Goal: Task Accomplishment & Management: Manage account settings

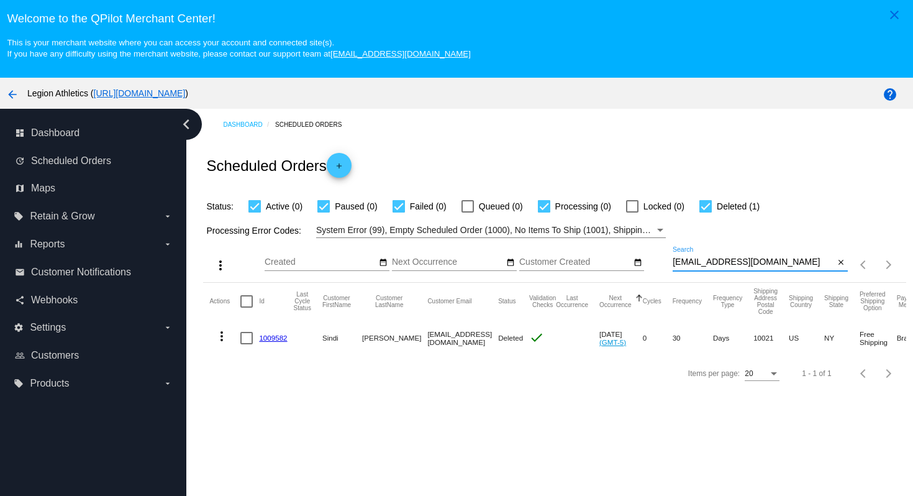
drag, startPoint x: 778, startPoint y: 265, endPoint x: 773, endPoint y: 239, distance: 27.2
click at [773, 239] on app-dashboard-scheduled-orders "Scheduled Orders add Status: Active (0) Paused (0) Failed (0) Queued (0) Proces…" at bounding box center [554, 265] width 703 height 250
paste input "mccabeteach"
type input "[EMAIL_ADDRESS][DOMAIN_NAME]"
click at [702, 149] on div "Scheduled Orders add" at bounding box center [554, 165] width 703 height 50
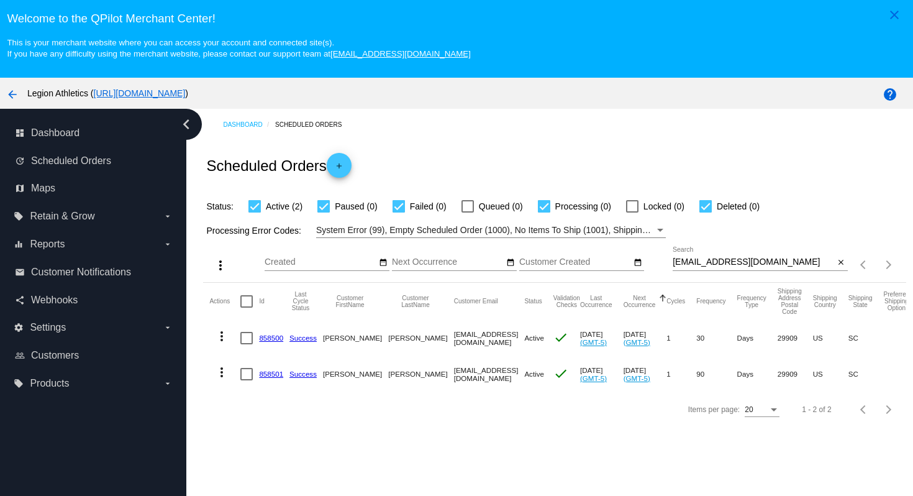
click at [274, 340] on link "858500" at bounding box center [271, 338] width 24 height 8
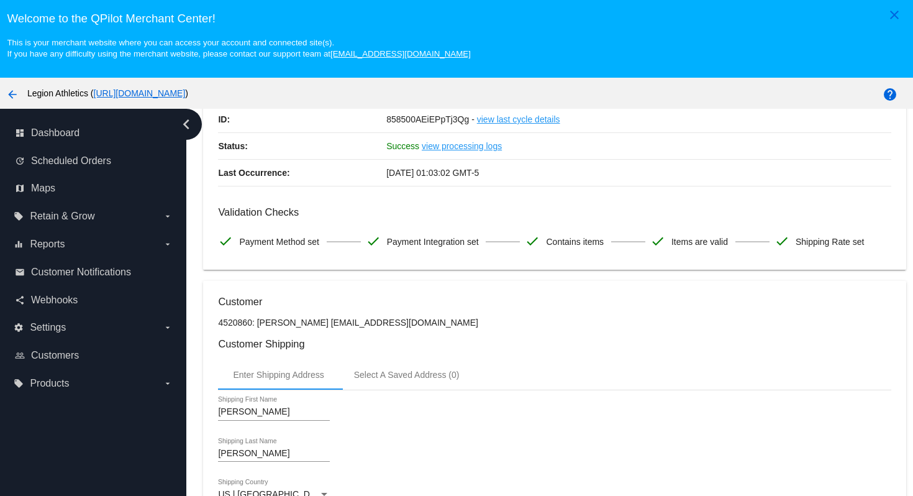
scroll to position [103, 0]
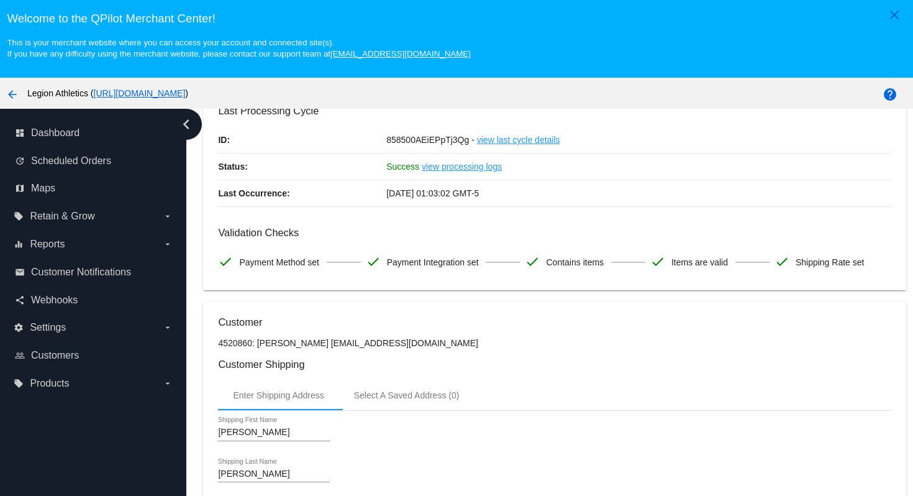
drag, startPoint x: 331, startPoint y: 349, endPoint x: 457, endPoint y: 350, distance: 125.5
click at [457, 348] on p "4520860: [PERSON_NAME] [EMAIL_ADDRESS][DOMAIN_NAME]" at bounding box center [554, 343] width 673 height 10
copy p "[EMAIL_ADDRESS][DOMAIN_NAME]"
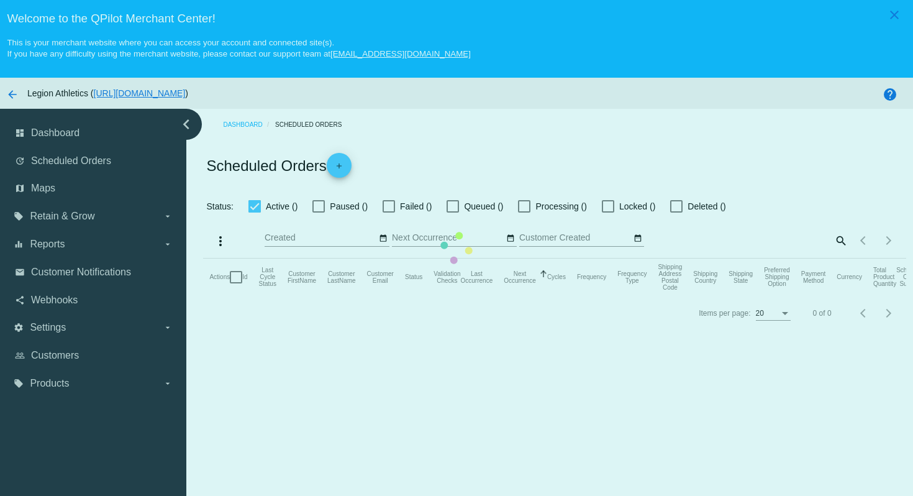
checkbox input "true"
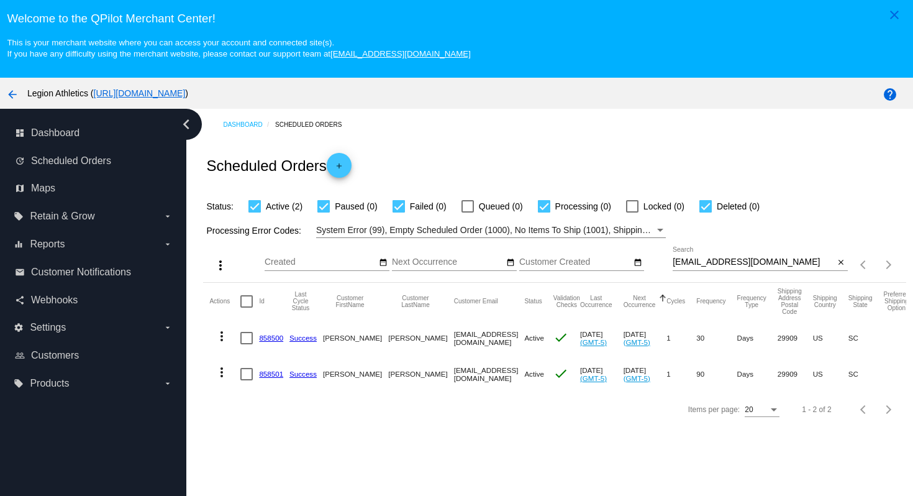
click at [273, 377] on link "858501" at bounding box center [271, 374] width 24 height 8
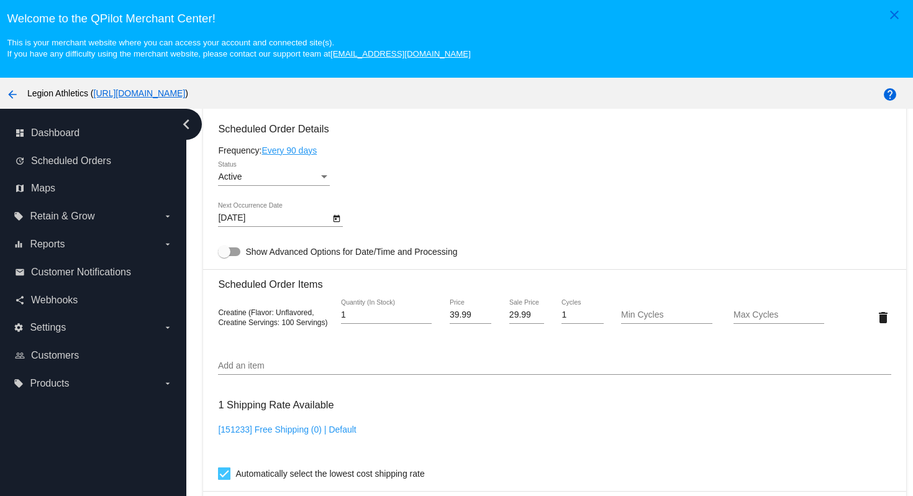
scroll to position [764, 0]
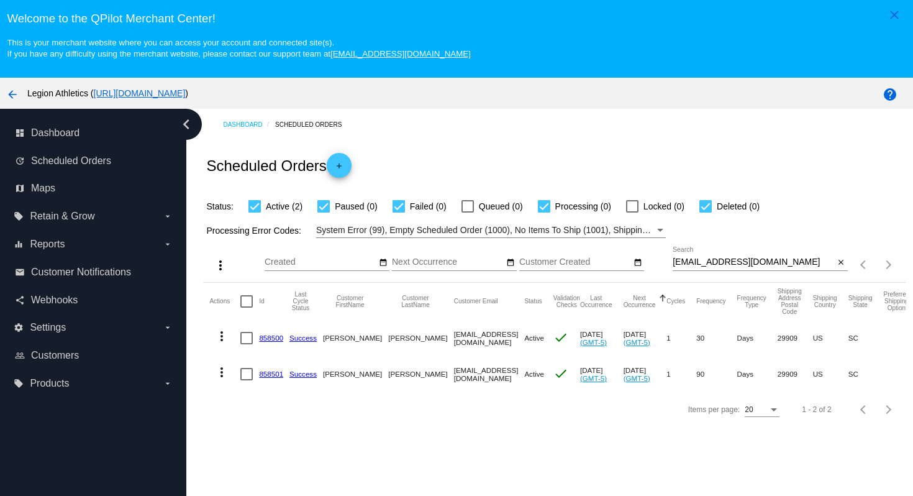
click at [271, 342] on link "858500" at bounding box center [271, 338] width 24 height 8
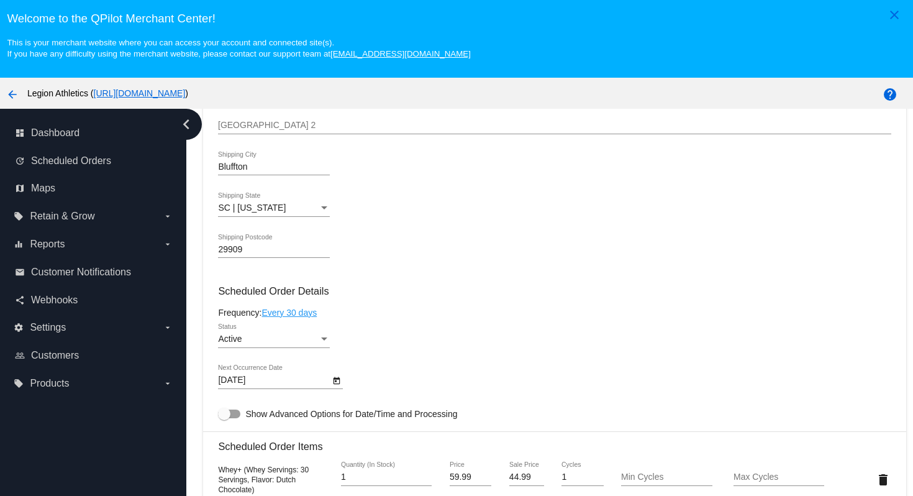
scroll to position [585, 0]
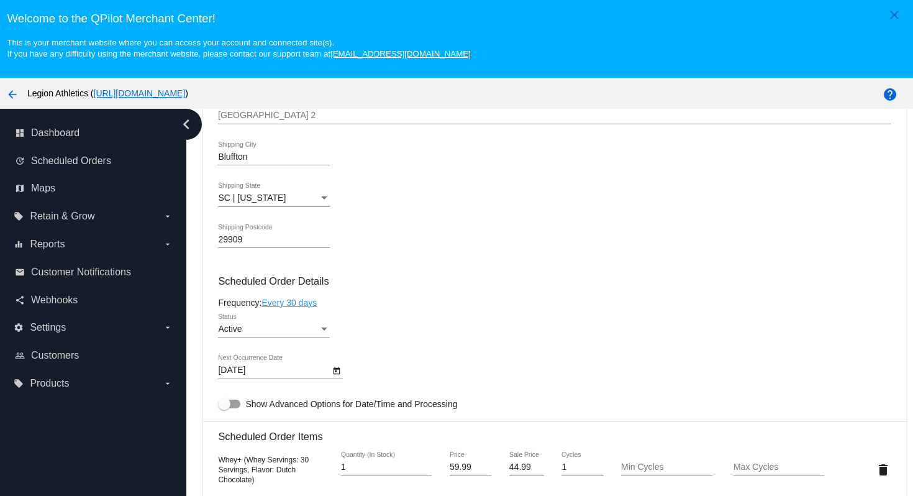
click at [319, 334] on div "Status" at bounding box center [324, 329] width 11 height 10
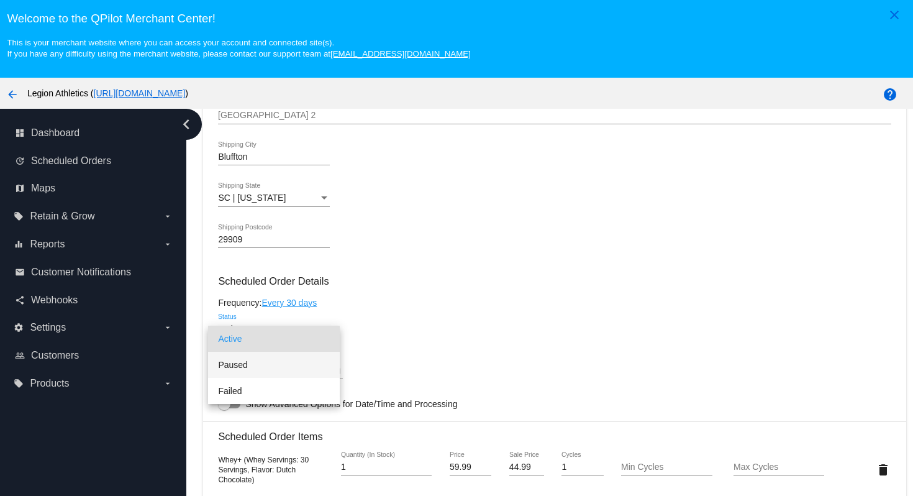
click at [305, 360] on span "Paused" at bounding box center [274, 365] width 112 height 26
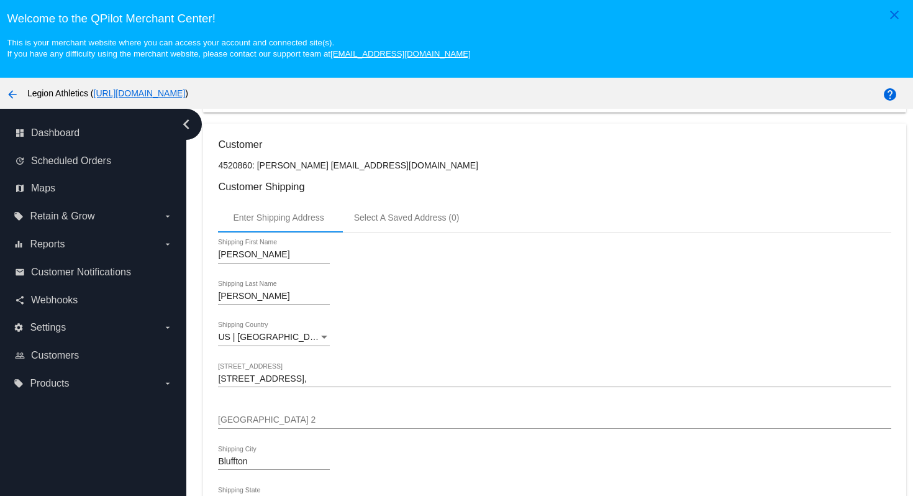
scroll to position [0, 0]
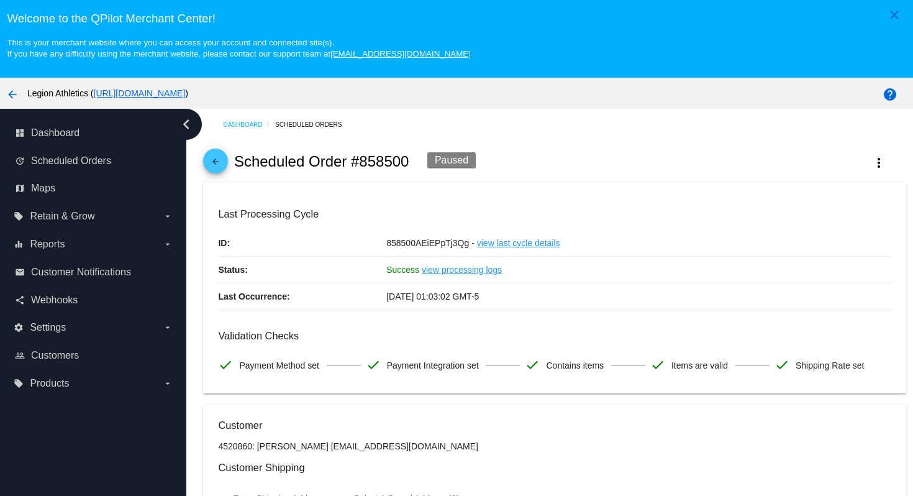
click at [220, 167] on mat-icon "arrow_back" at bounding box center [215, 164] width 15 height 15
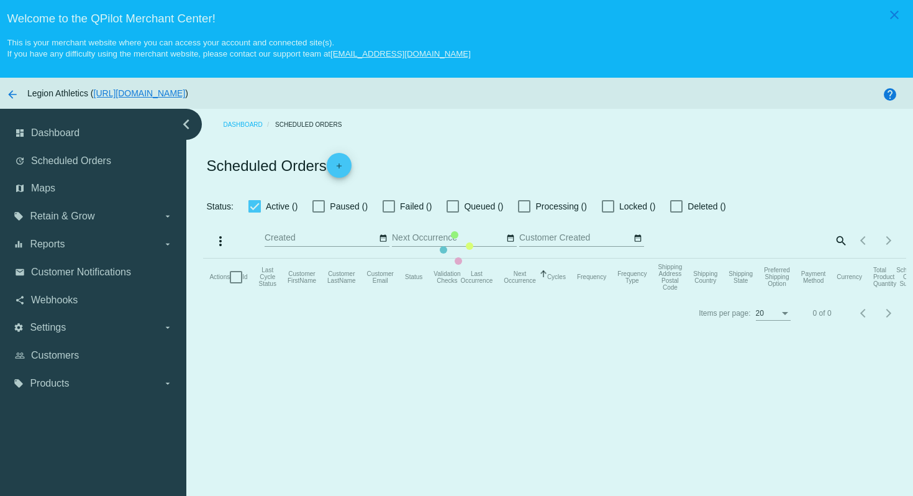
checkbox input "true"
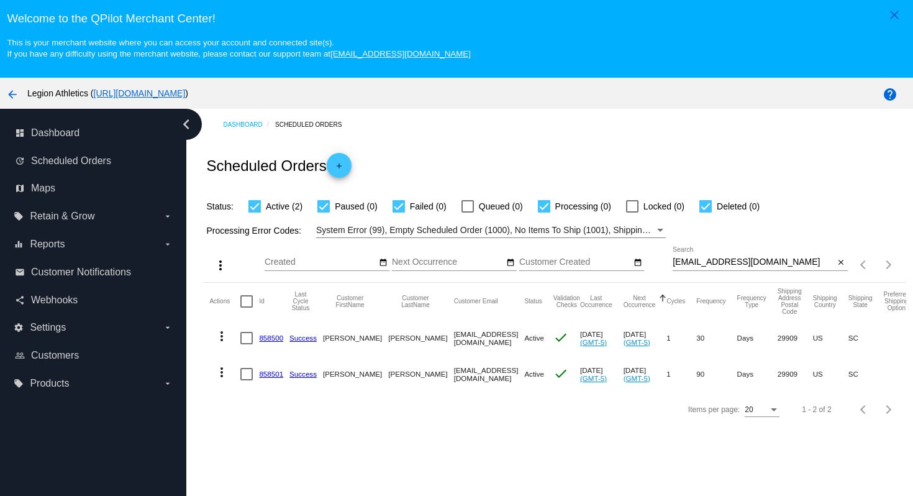
click at [272, 340] on link "858500" at bounding box center [271, 338] width 24 height 8
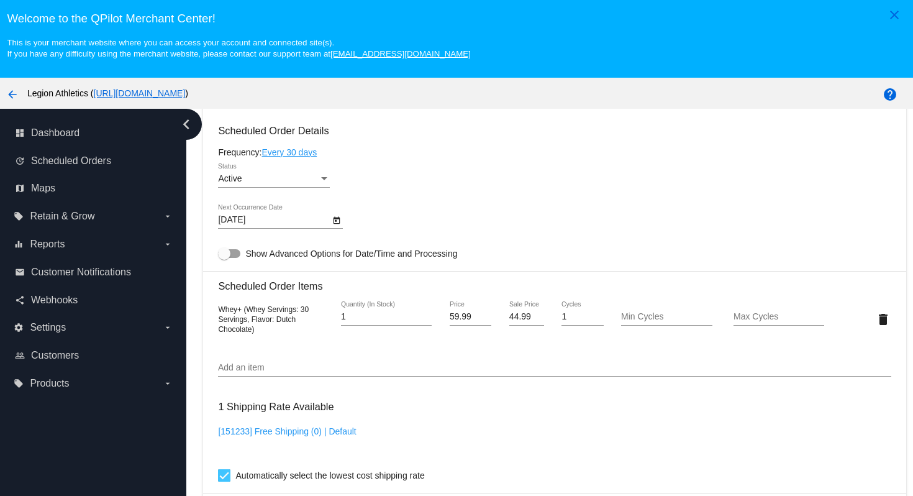
scroll to position [740, 0]
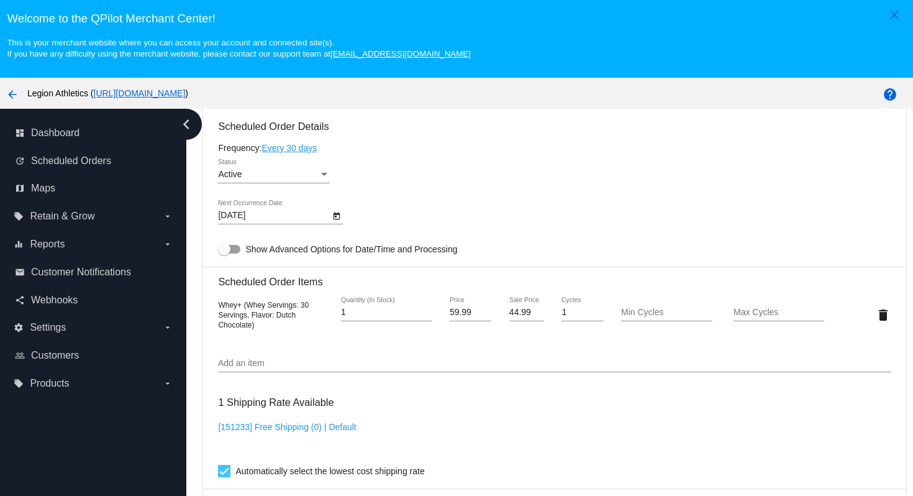
click at [303, 180] on div "Active" at bounding box center [268, 175] width 101 height 10
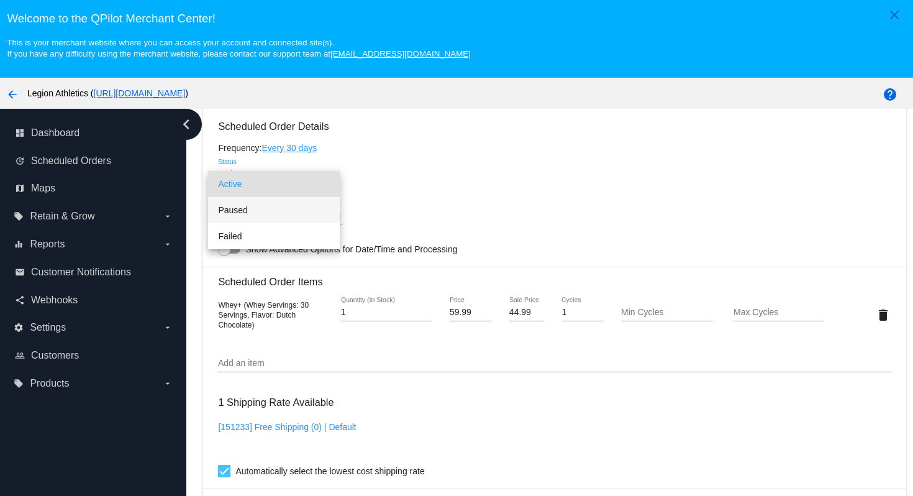
click at [295, 214] on span "Paused" at bounding box center [274, 210] width 112 height 26
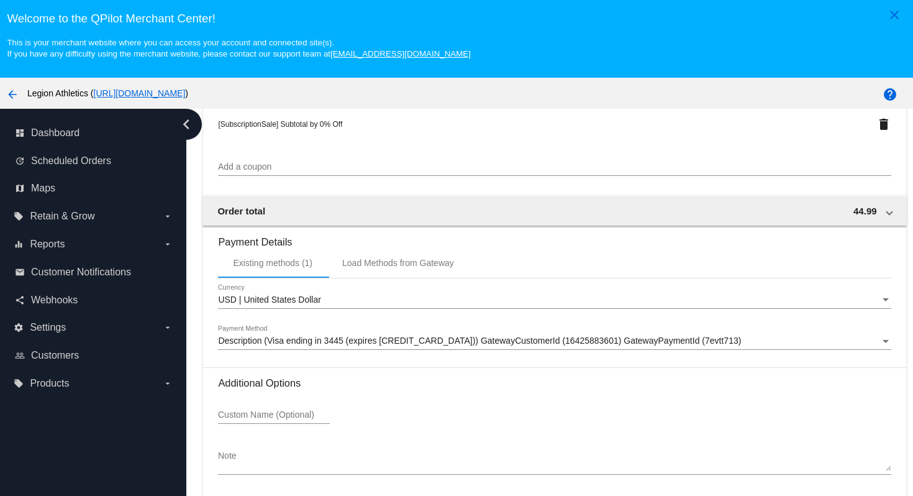
scroll to position [80, 0]
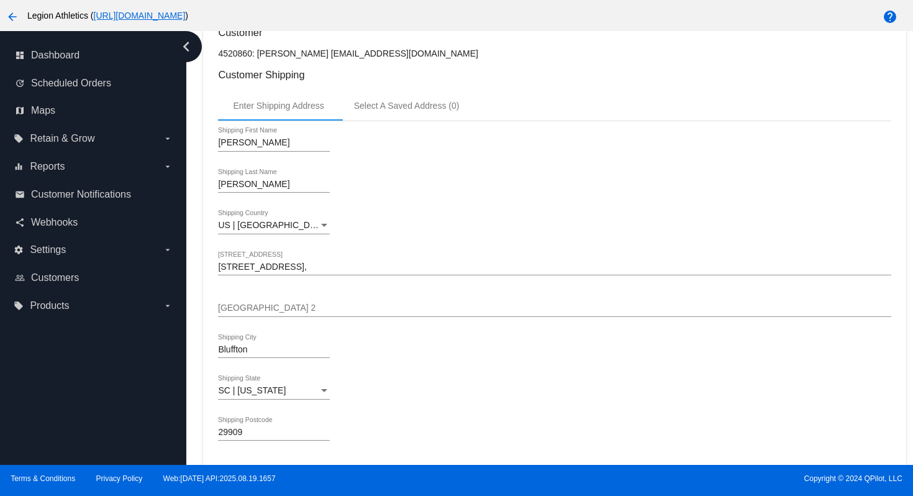
scroll to position [0, 0]
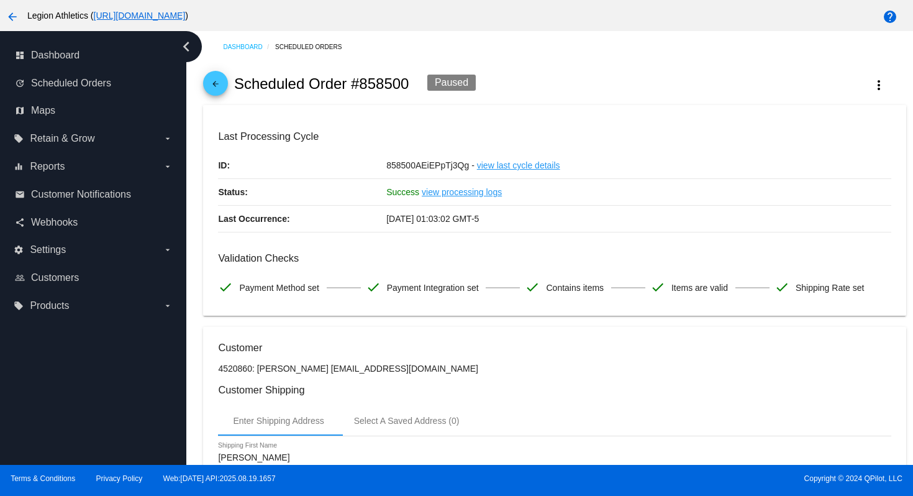
click at [226, 92] on div "arrow_back Scheduled Order #858500 Paused more_vert" at bounding box center [554, 84] width 703 height 42
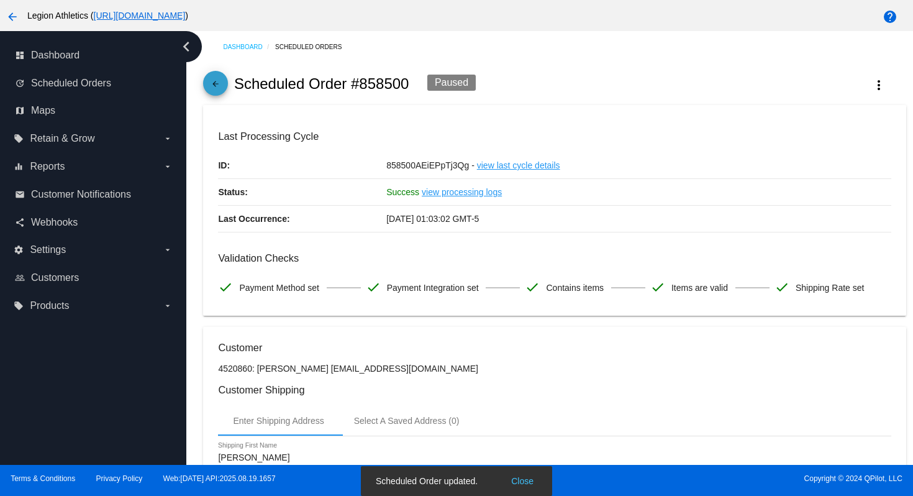
click at [217, 83] on mat-icon "arrow_back" at bounding box center [215, 87] width 15 height 15
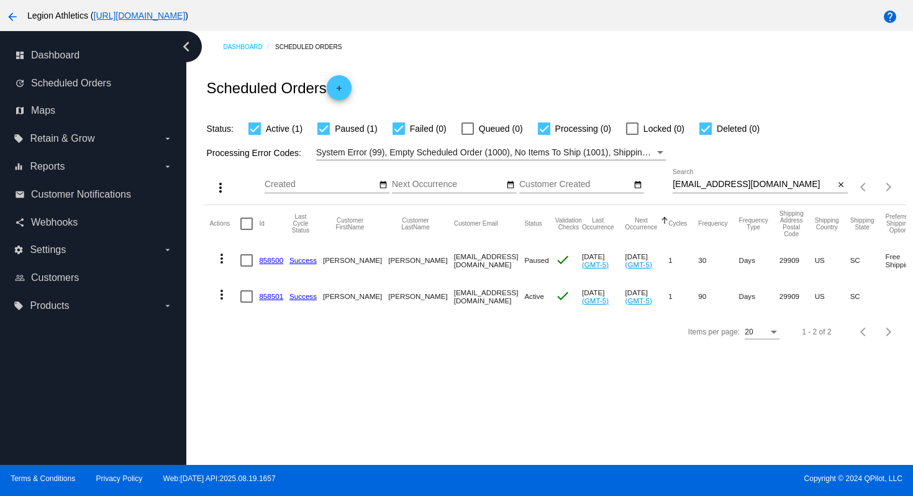
click at [270, 298] on link "858501" at bounding box center [271, 296] width 24 height 8
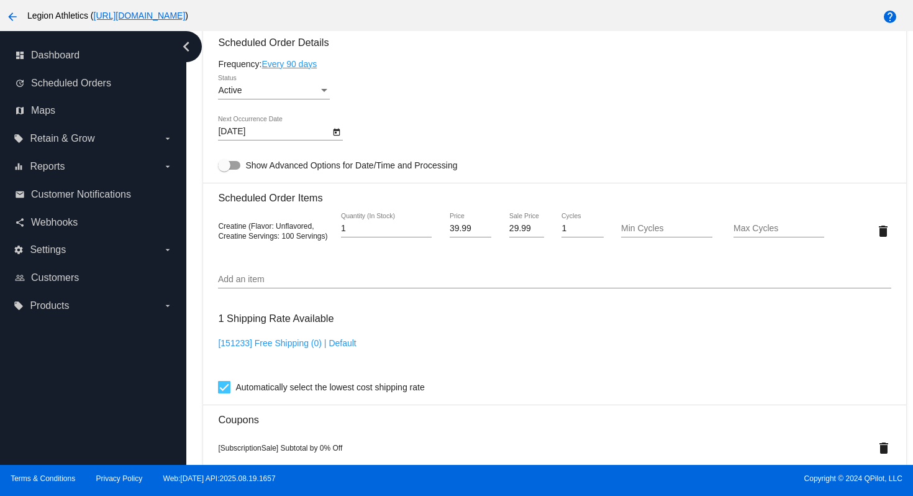
scroll to position [754, 0]
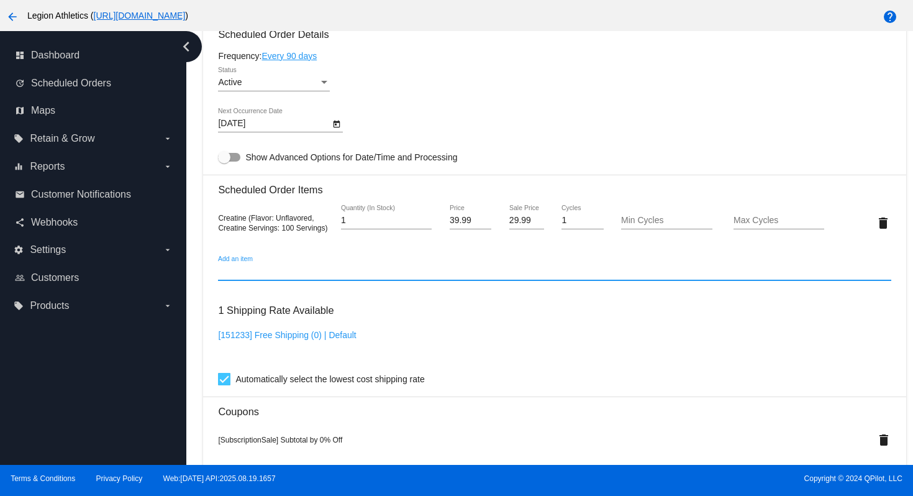
click at [314, 277] on input "Add an item" at bounding box center [554, 272] width 673 height 10
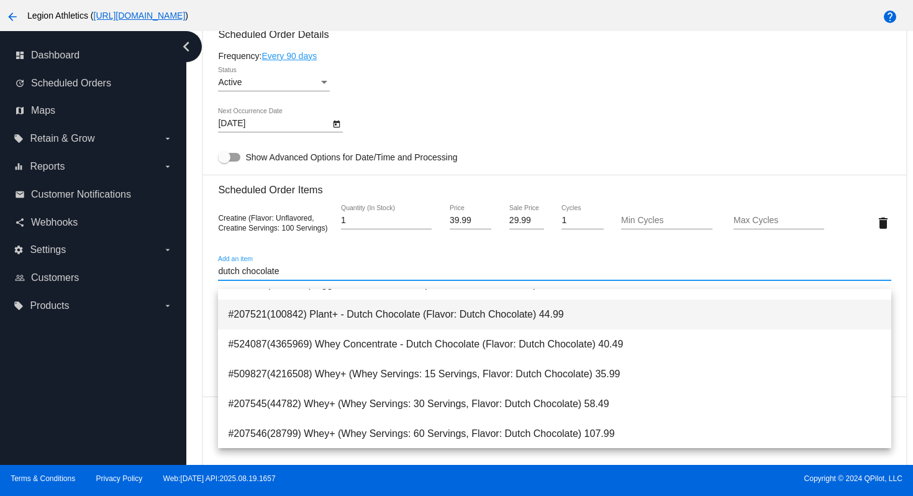
scroll to position [50, 0]
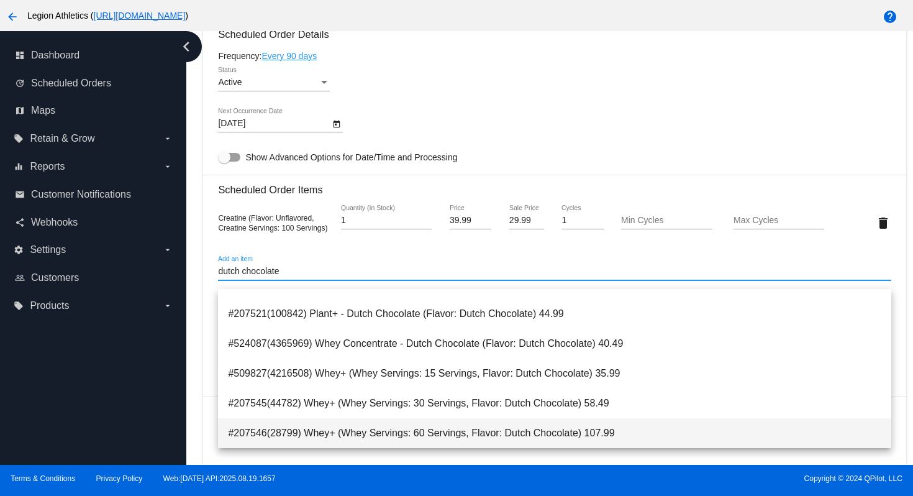
type input "dutch chocolate"
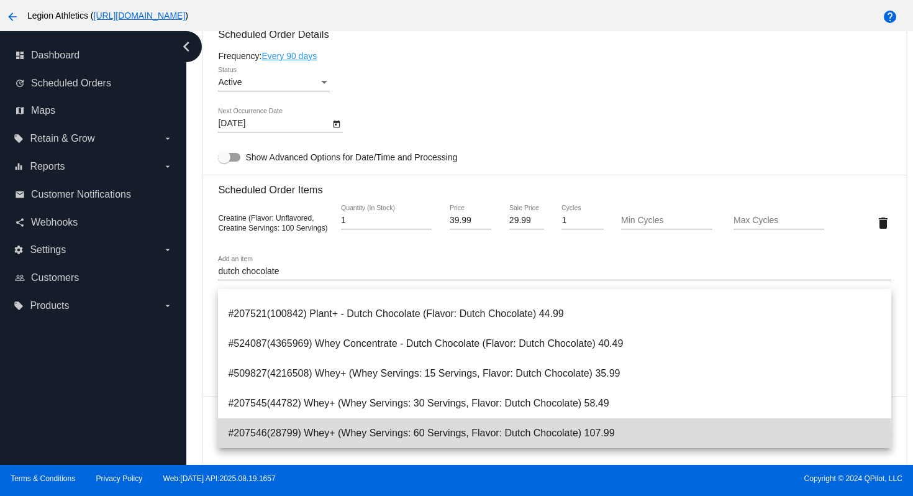
click at [367, 434] on span "#207546(28799) Whey+ (Whey Servings: 60 Servings, Flavor: Dutch Chocolate) 107.…" at bounding box center [554, 433] width 653 height 30
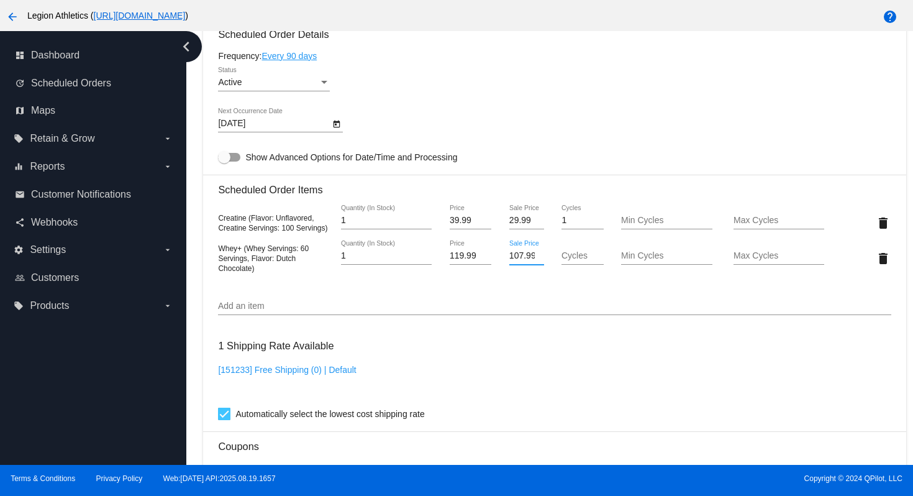
scroll to position [0, 1]
drag, startPoint x: 511, startPoint y: 265, endPoint x: 551, endPoint y: 267, distance: 39.2
click at [551, 267] on div "107.99 Sale Price" at bounding box center [527, 257] width 56 height 35
type input "77.99"
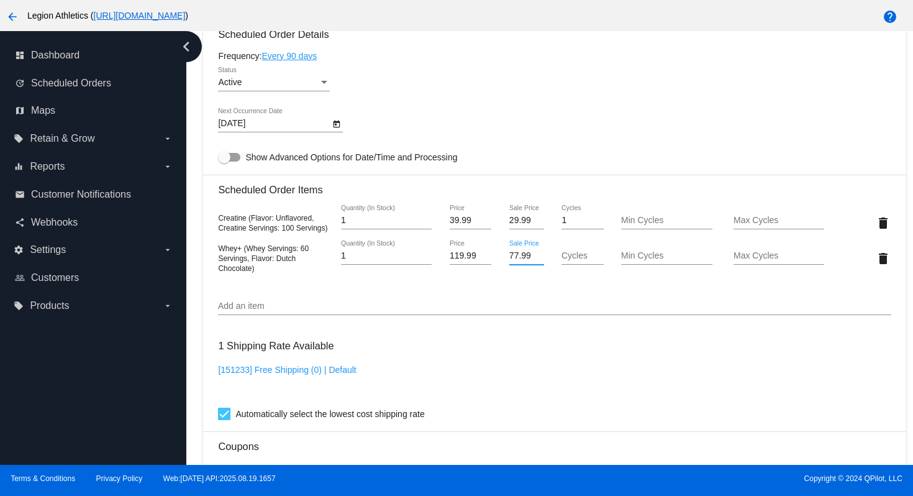
click at [592, 382] on mat-card "Customer 4520860: [PERSON_NAME] [EMAIL_ADDRESS][DOMAIN_NAME] Customer Shipping …" at bounding box center [554, 232] width 703 height 1321
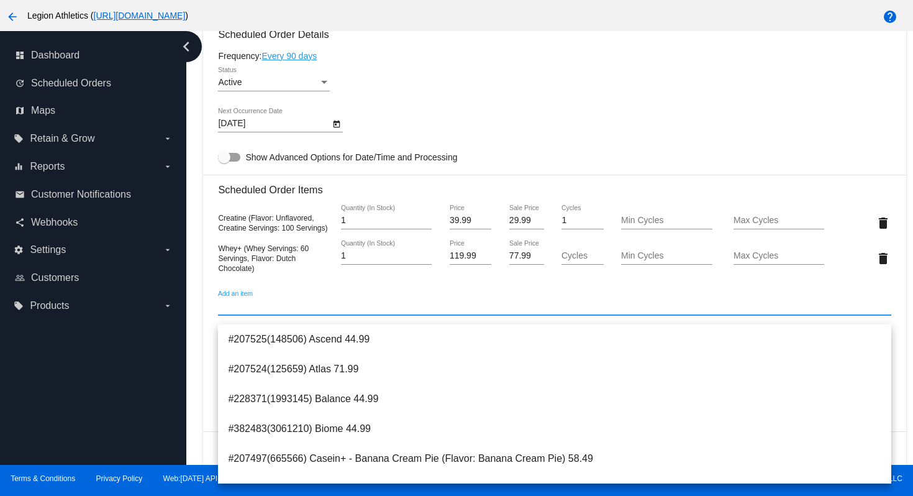
click at [349, 311] on input "Add an item" at bounding box center [554, 306] width 673 height 10
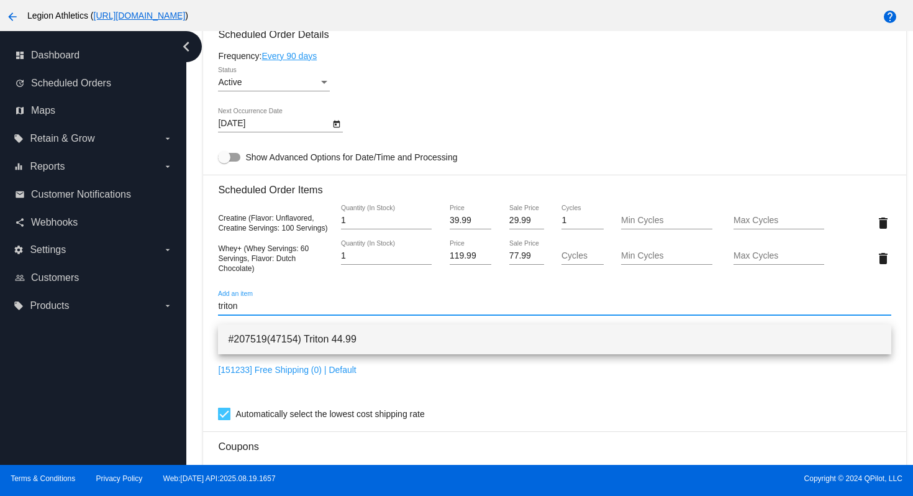
type input "triton"
click at [334, 330] on span "#207519(47154) Triton 44.99" at bounding box center [554, 339] width 653 height 30
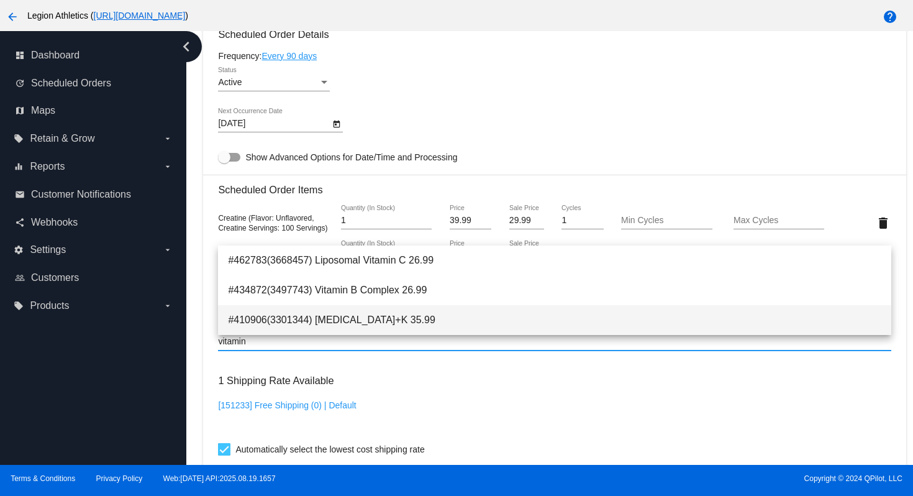
type input "vitamin"
click at [333, 316] on span "#410906(3301344) [MEDICAL_DATA]+K 35.99" at bounding box center [554, 320] width 653 height 30
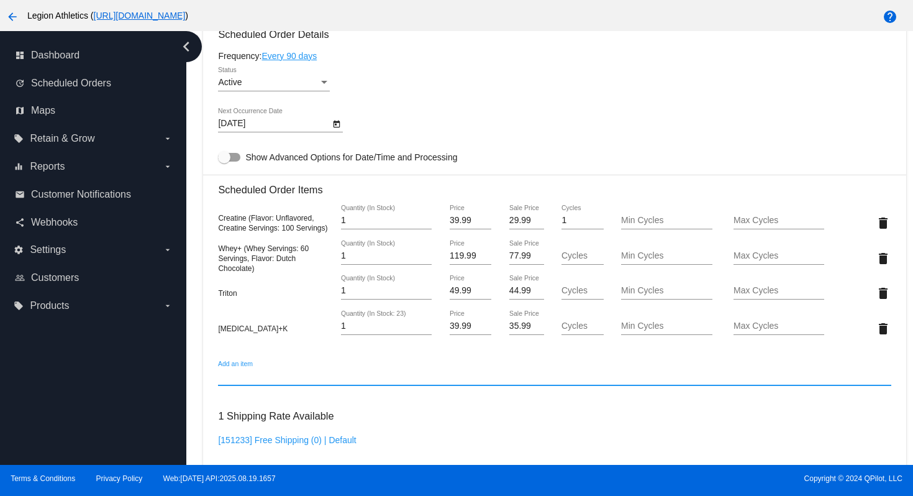
click at [334, 382] on input "Add an item" at bounding box center [554, 377] width 673 height 10
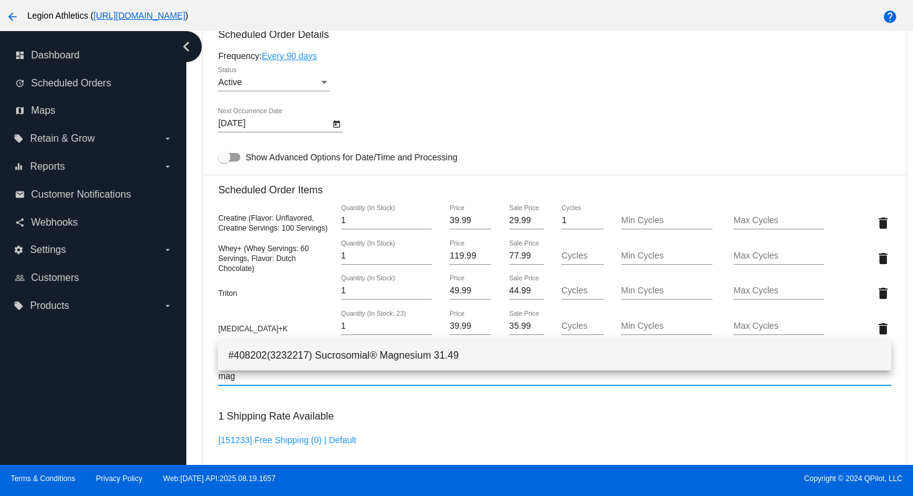
type input "mag"
click at [349, 354] on span "#408202(3232217) Sucrosomial® Magnesium 31.49" at bounding box center [554, 356] width 653 height 30
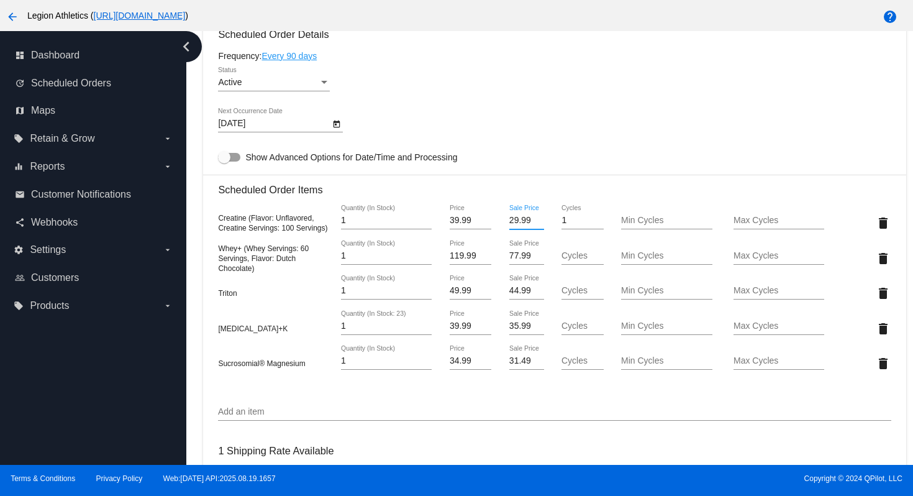
drag, startPoint x: 531, startPoint y: 232, endPoint x: 501, endPoint y: 233, distance: 29.8
click at [501, 233] on div "29.99 Sale Price" at bounding box center [527, 222] width 56 height 35
type input "27.99"
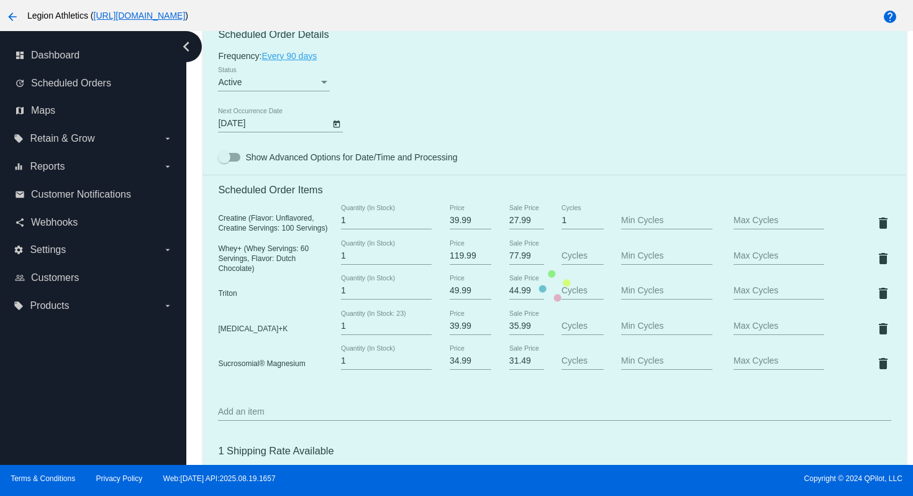
click at [515, 105] on mat-card "Customer 4520860: [PERSON_NAME] [EMAIL_ADDRESS][DOMAIN_NAME] Customer Shipping …" at bounding box center [554, 285] width 703 height 1427
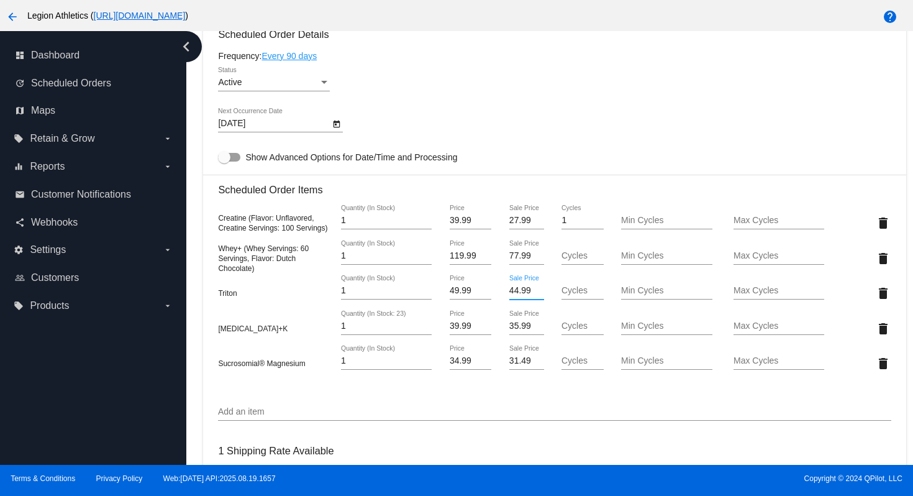
drag, startPoint x: 532, startPoint y: 301, endPoint x: 501, endPoint y: 301, distance: 31.1
click at [501, 301] on div "44.99 Sale Price" at bounding box center [527, 292] width 56 height 35
type input "34.99"
click at [503, 106] on mat-card "Customer 4520860: [PERSON_NAME] [EMAIL_ADDRESS][DOMAIN_NAME] Customer Shipping …" at bounding box center [554, 285] width 703 height 1427
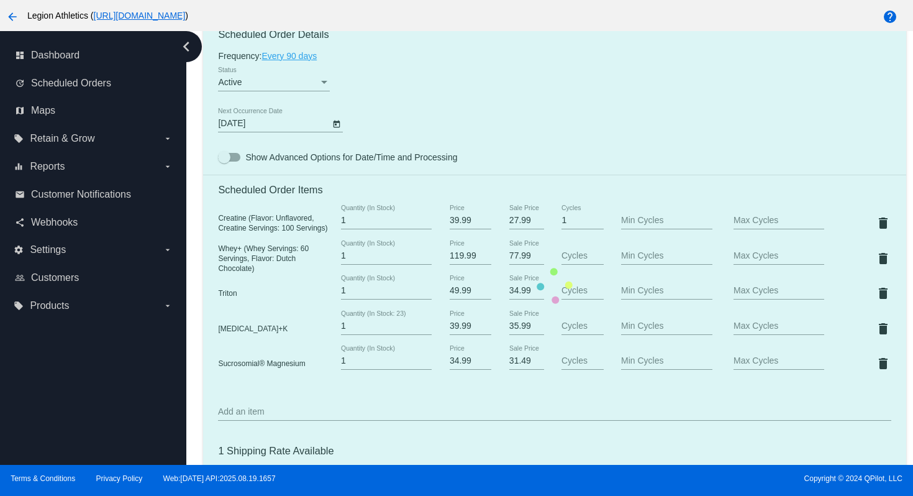
scroll to position [788, 0]
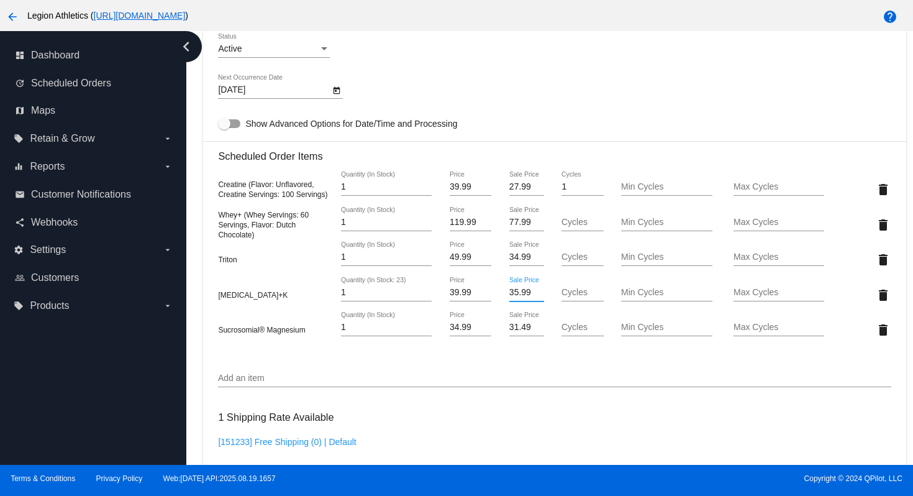
drag, startPoint x: 531, startPoint y: 302, endPoint x: 497, endPoint y: 303, distance: 34.2
click at [497, 303] on div "[MEDICAL_DATA]+K 1 Quantity (In Stock: 23) 39.99 Price 35.99 Sale Price Cycles …" at bounding box center [554, 294] width 673 height 35
type input "27.99"
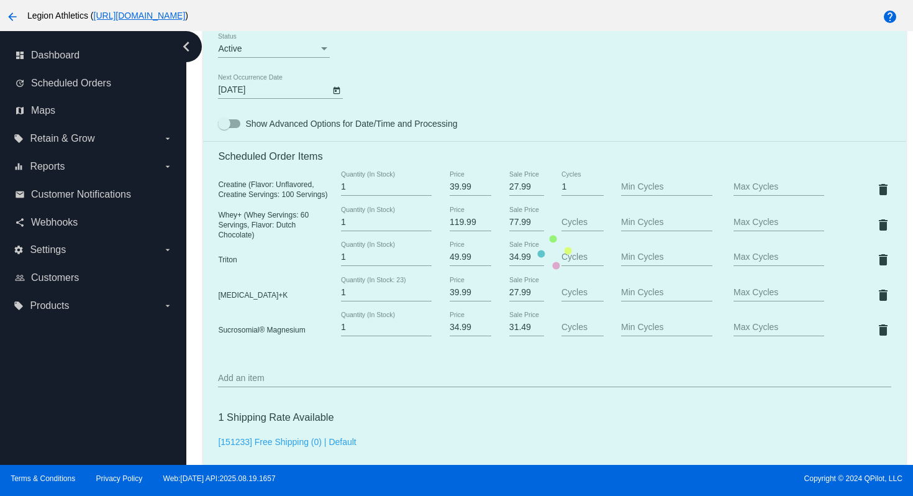
click at [533, 105] on mat-card "Customer 4520860: [PERSON_NAME] [EMAIL_ADDRESS][DOMAIN_NAME] Customer Shipping …" at bounding box center [554, 252] width 703 height 1427
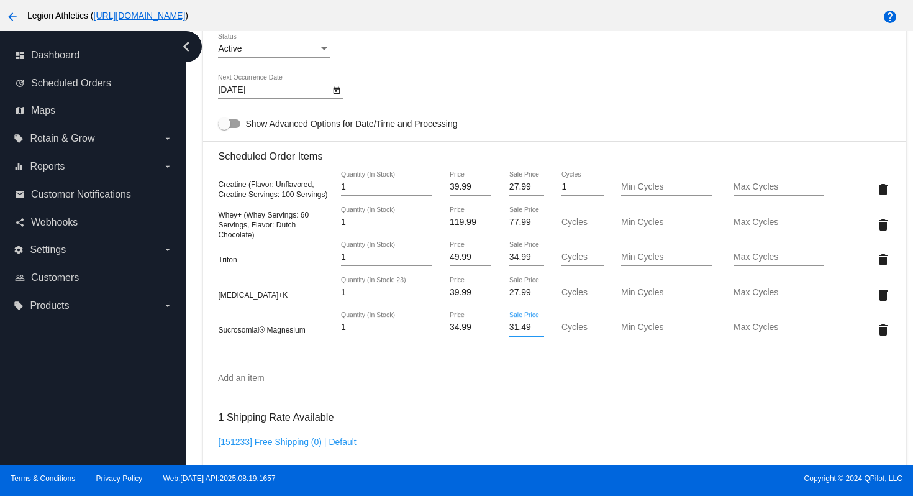
drag, startPoint x: 530, startPoint y: 339, endPoint x: 500, endPoint y: 338, distance: 30.5
click at [500, 338] on div "31.49 Sale Price" at bounding box center [527, 329] width 56 height 35
type input "24.49"
click at [201, 372] on div "Dashboard Scheduled Orders arrow_back Scheduled Order #858501 Active more_vert …" at bounding box center [554, 104] width 717 height 1722
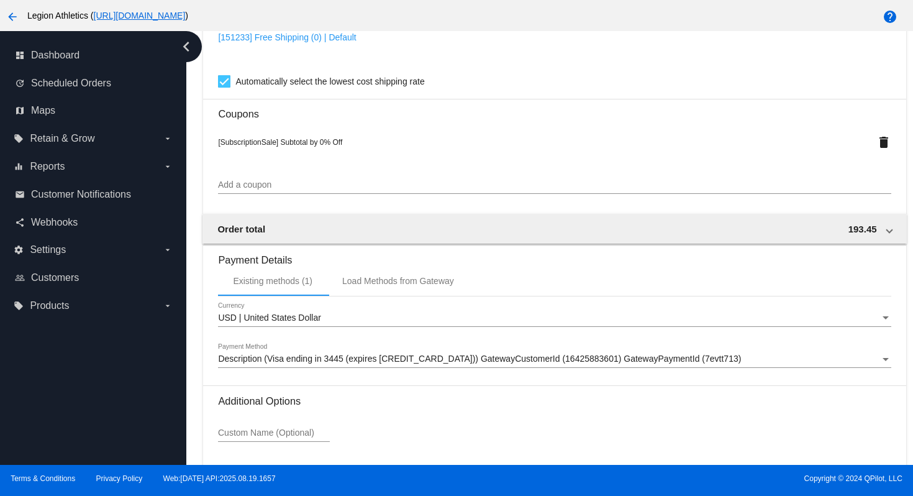
scroll to position [1301, 0]
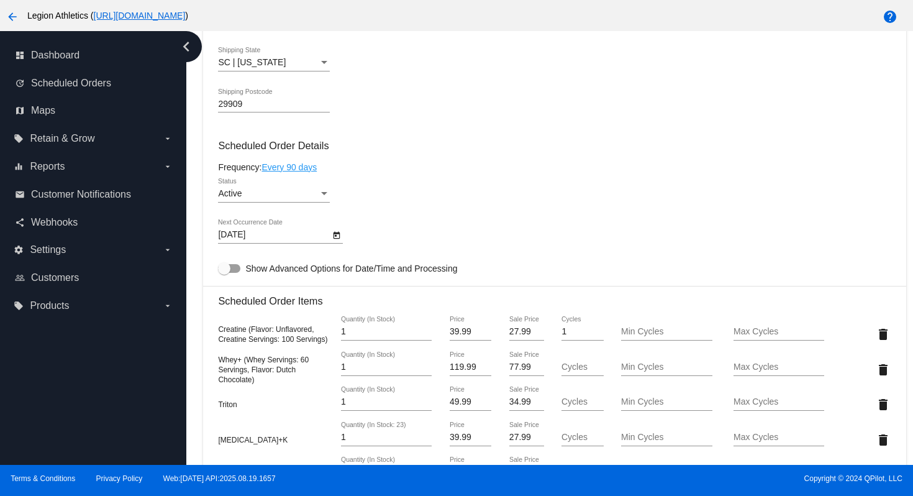
scroll to position [637, 0]
